Goal: Task Accomplishment & Management: Use online tool/utility

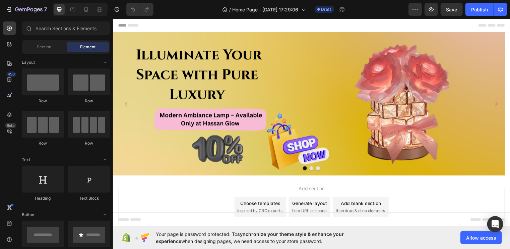
scroll to position [31, 0]
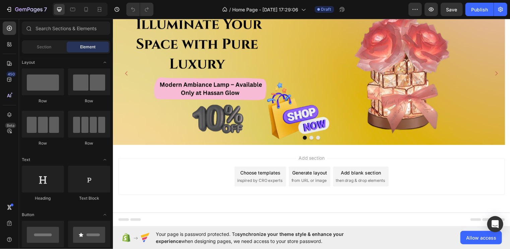
click at [254, 176] on div "Choose templates" at bounding box center [261, 173] width 41 height 7
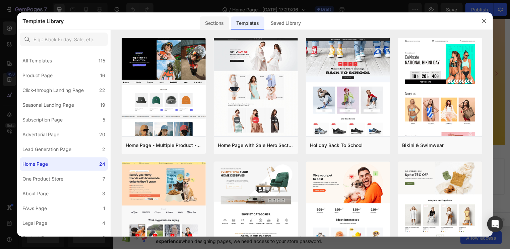
click at [213, 23] on div "Sections" at bounding box center [214, 22] width 29 height 13
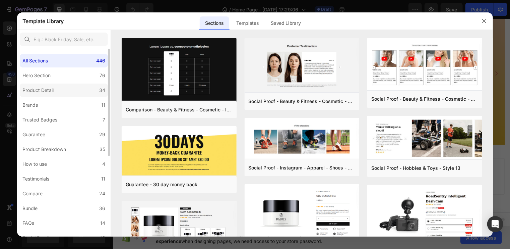
click at [53, 87] on div "Product Detail" at bounding box center [37, 90] width 31 height 8
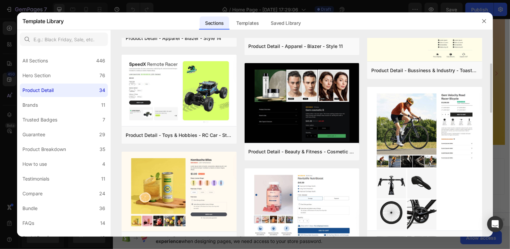
scroll to position [108, 0]
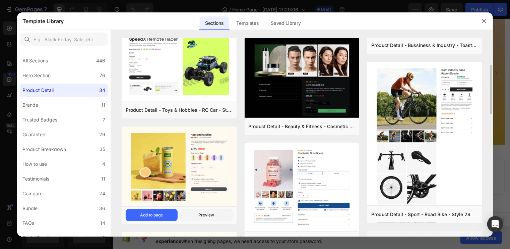
click at [177, 157] on img at bounding box center [179, 166] width 115 height 81
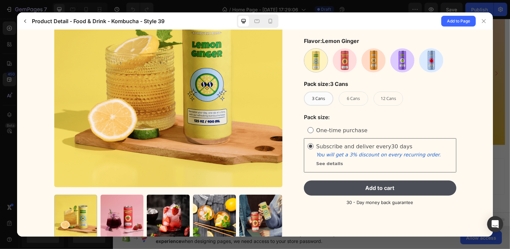
scroll to position [109, 0]
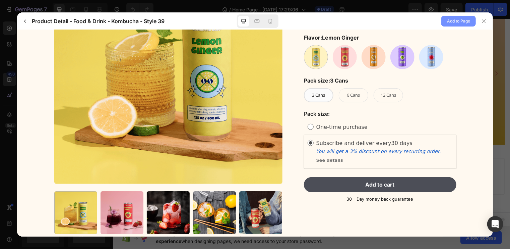
click at [455, 18] on span "Add to Page" at bounding box center [458, 21] width 23 height 8
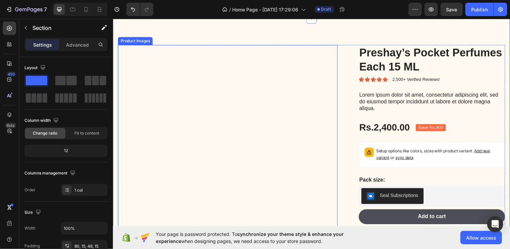
scroll to position [159, 0]
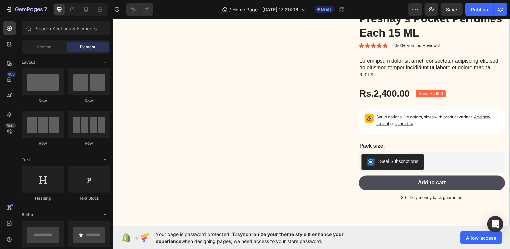
scroll to position [188, 0]
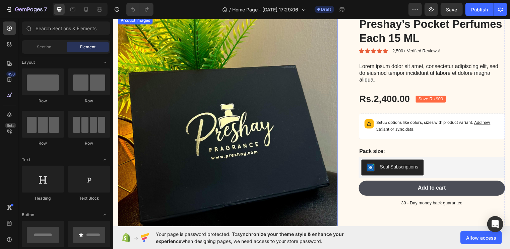
click at [307, 172] on img at bounding box center [229, 127] width 222 height 222
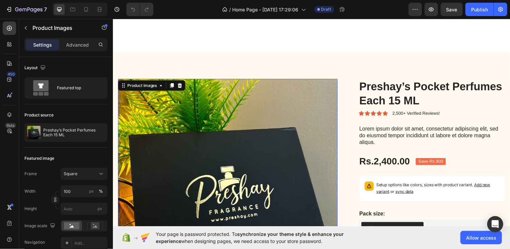
scroll to position [108, 0]
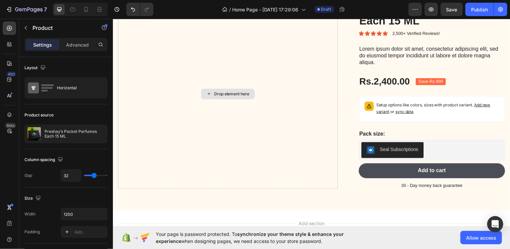
scroll to position [208, 0]
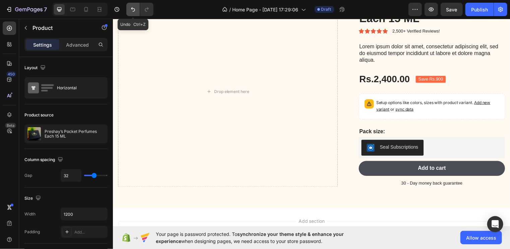
click at [137, 12] on button "Undo/Redo" at bounding box center [132, 9] width 13 height 13
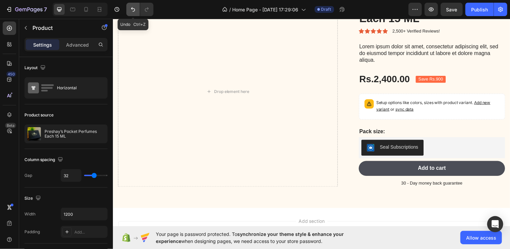
click at [137, 12] on button "Undo/Redo" at bounding box center [132, 9] width 13 height 13
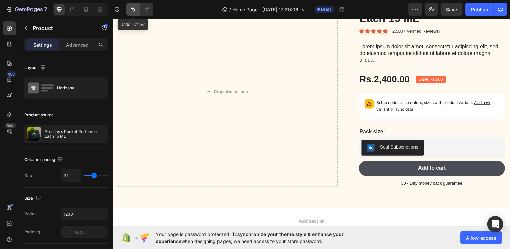
click at [137, 12] on button "Undo/Redo" at bounding box center [132, 9] width 13 height 13
drag, startPoint x: 250, startPoint y: 31, endPoint x: 262, endPoint y: 70, distance: 41.4
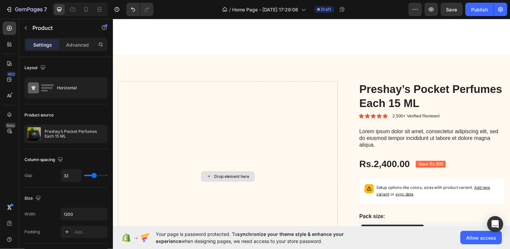
scroll to position [121, 0]
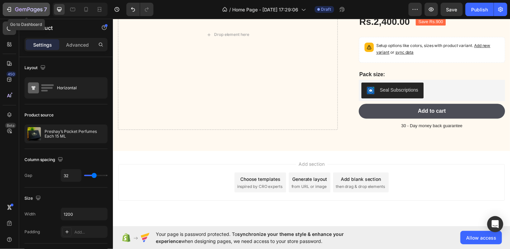
click at [9, 9] on icon "button" at bounding box center [9, 9] width 7 height 7
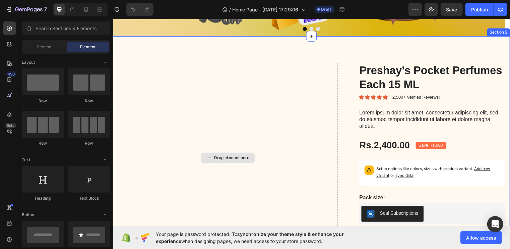
scroll to position [141, 0]
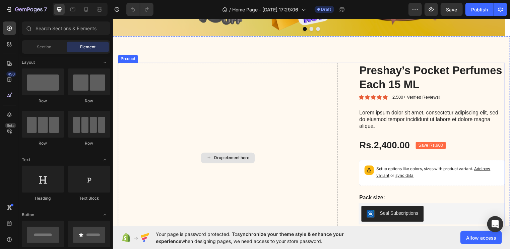
click at [314, 84] on div "Drop element here" at bounding box center [229, 159] width 222 height 192
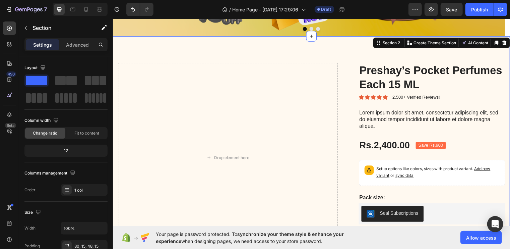
click at [322, 49] on div "Drop element here Preshay’s Pocket Perfumes Each 15 ML Product Title Icon Icon …" at bounding box center [314, 156] width 402 height 240
click at [507, 41] on icon at bounding box center [509, 43] width 4 height 5
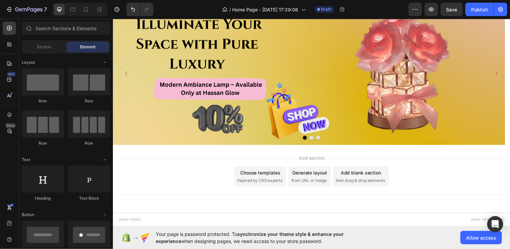
scroll to position [31, 0]
click at [265, 175] on div "Choose templates" at bounding box center [261, 173] width 41 height 7
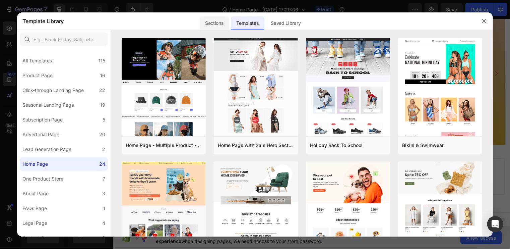
click at [207, 25] on div "Sections" at bounding box center [214, 22] width 29 height 13
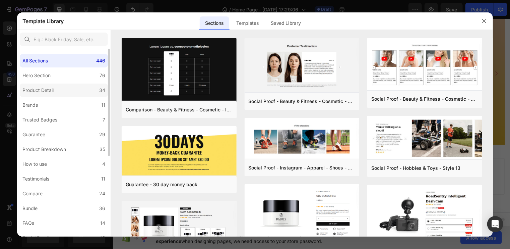
click at [47, 86] on div "Product Detail" at bounding box center [37, 90] width 31 height 8
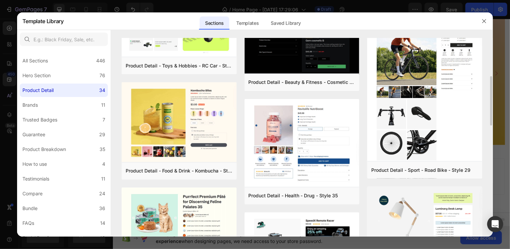
scroll to position [153, 0]
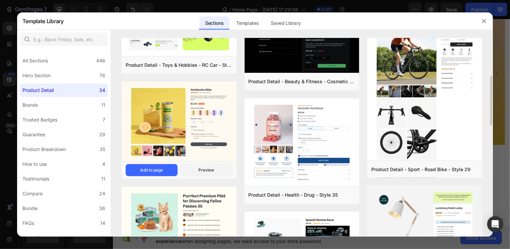
click at [184, 117] on img at bounding box center [179, 121] width 115 height 81
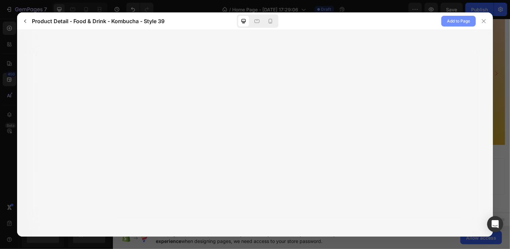
click at [463, 18] on span "Add to Page" at bounding box center [458, 21] width 23 height 8
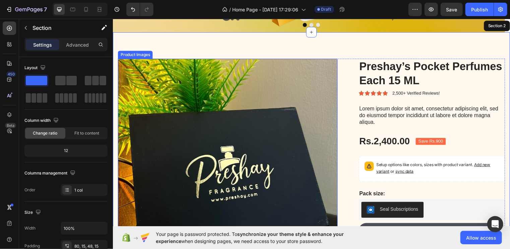
scroll to position [144, 0]
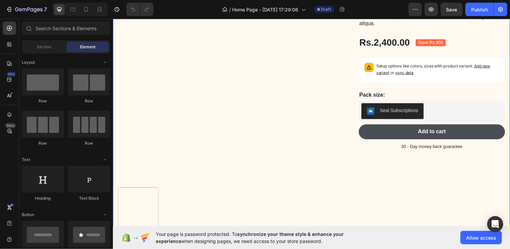
scroll to position [243, 0]
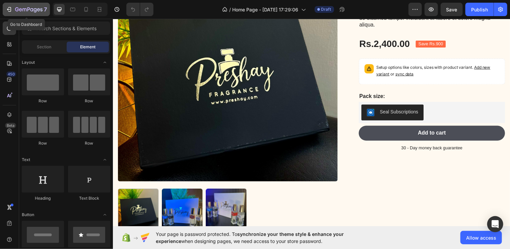
click at [9, 9] on icon "button" at bounding box center [8, 9] width 3 height 2
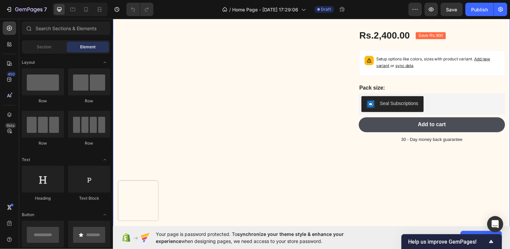
scroll to position [253, 0]
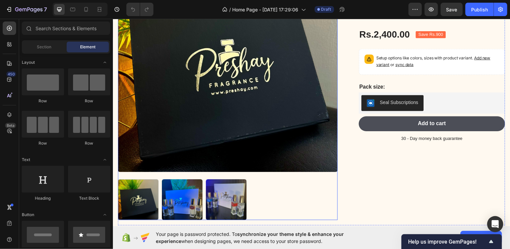
click at [258, 160] on img at bounding box center [229, 62] width 222 height 222
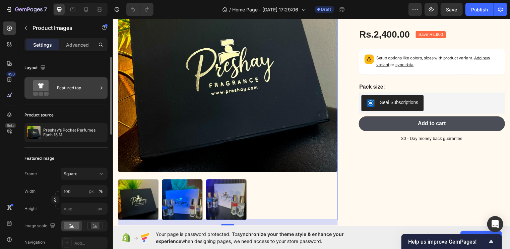
click at [94, 91] on div "Featured top" at bounding box center [77, 87] width 41 height 15
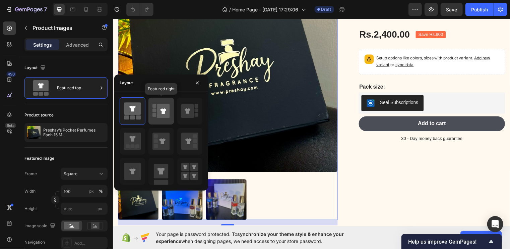
click at [152, 110] on rect at bounding box center [154, 110] width 4 height 4
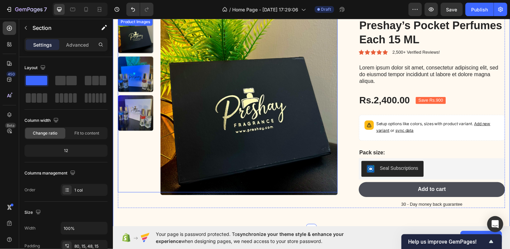
scroll to position [186, 0]
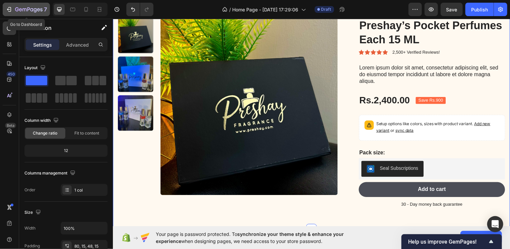
click at [7, 8] on icon "button" at bounding box center [9, 9] width 7 height 7
